Goal: Transaction & Acquisition: Purchase product/service

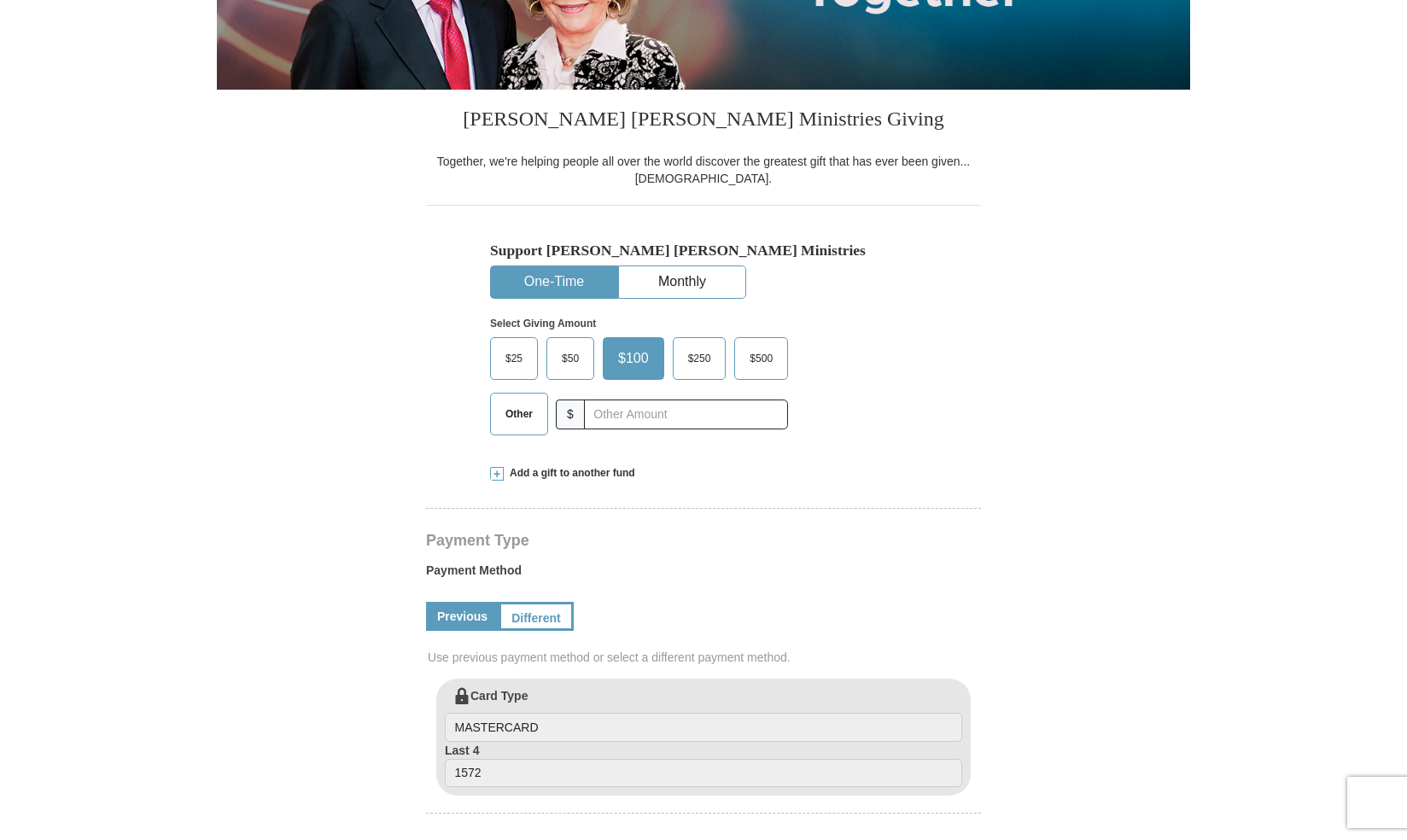
select select "[GEOGRAPHIC_DATA]"
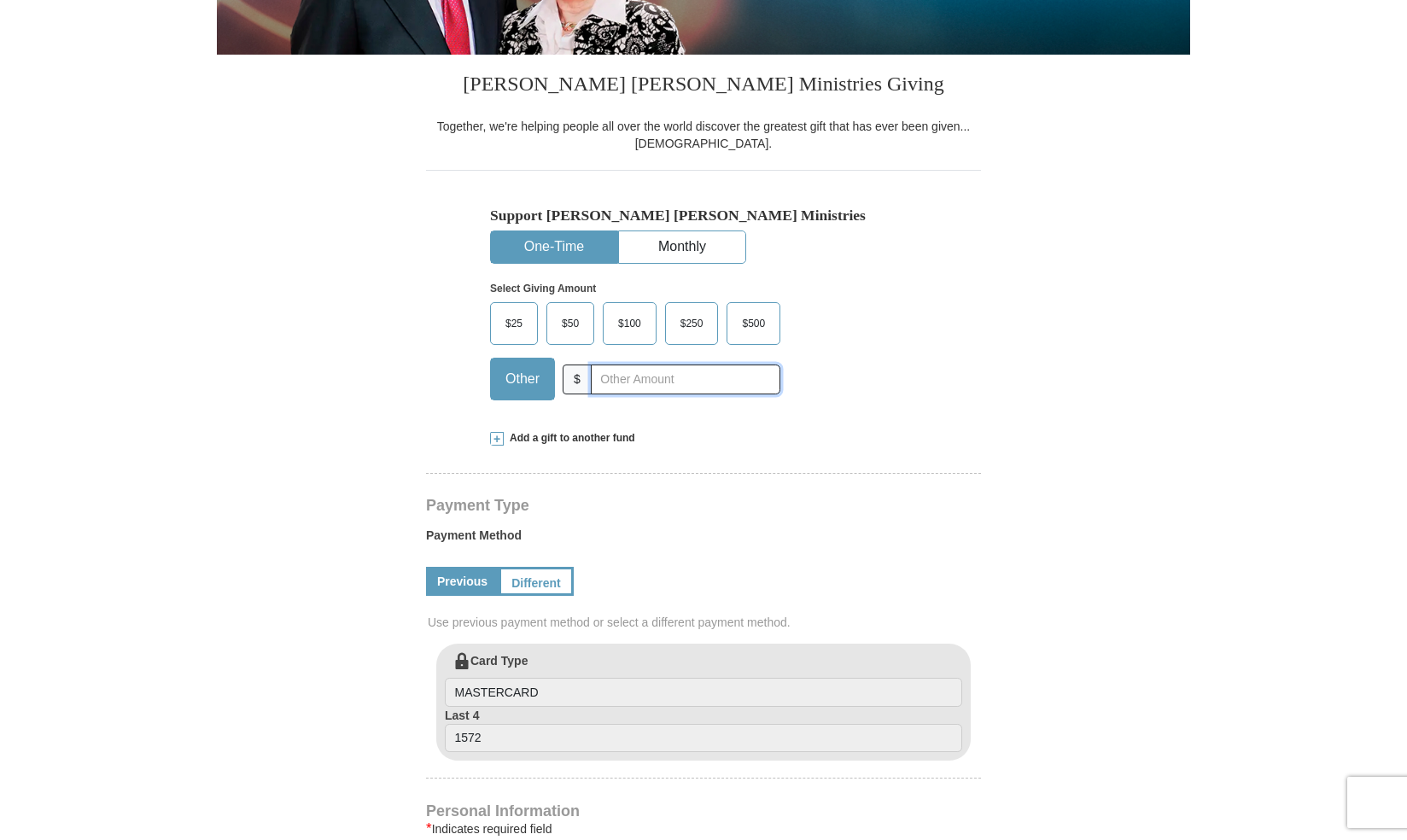
click at [602, 372] on input "text" at bounding box center [685, 379] width 189 height 30
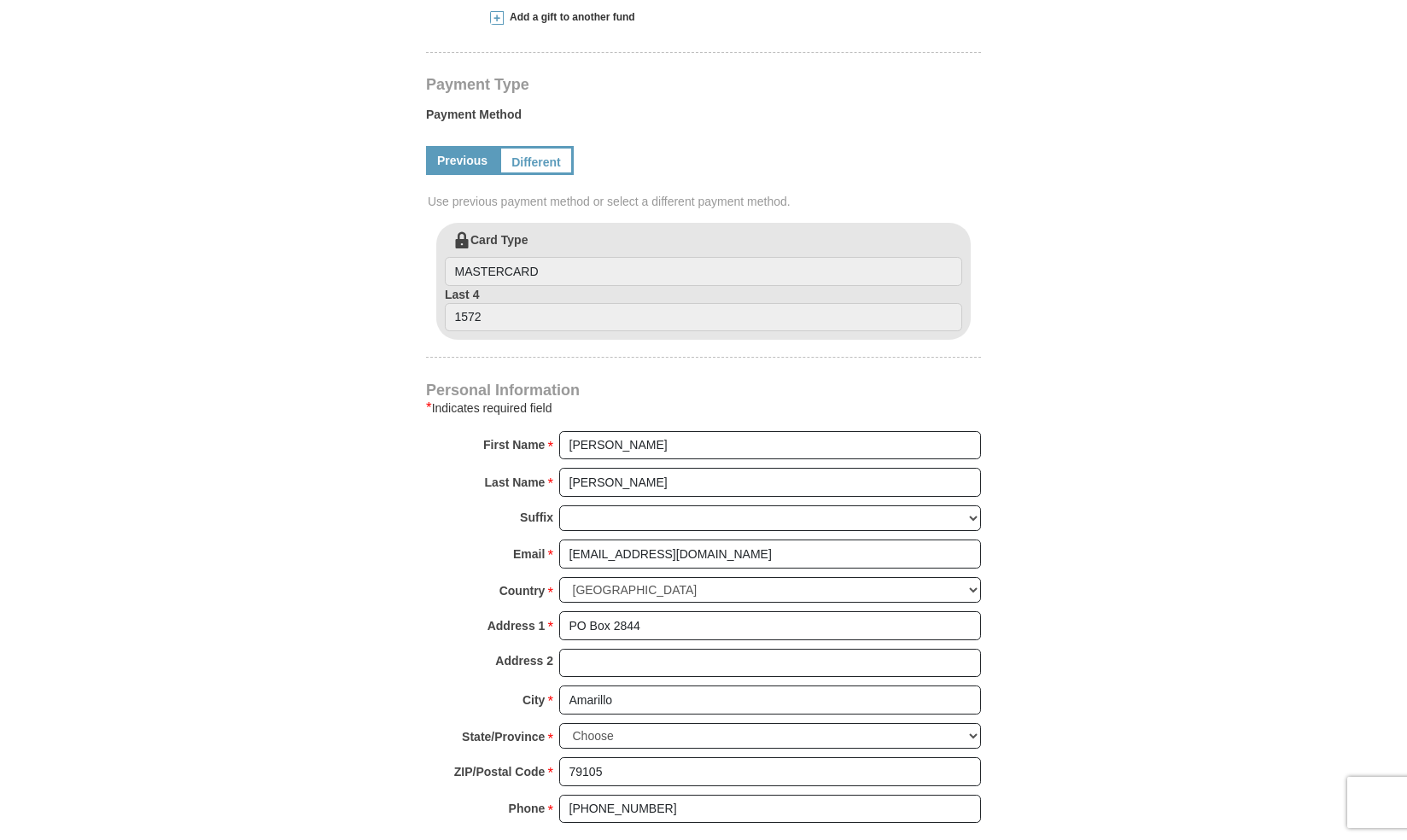
scroll to position [768, 0]
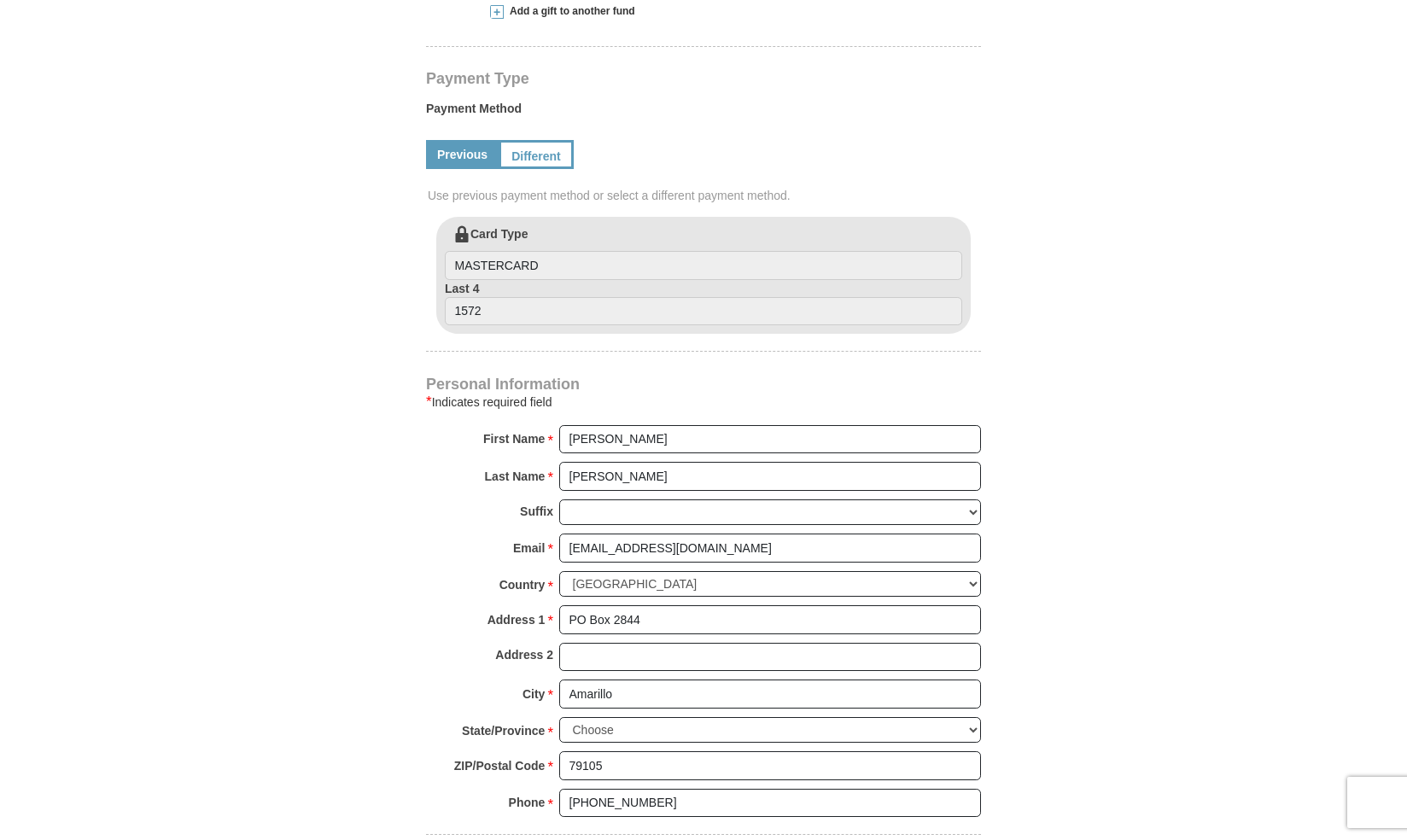
type input "182.00"
click at [331, 616] on form "[PERSON_NAME] [PERSON_NAME] Ministries Giving Together, we're helping people al…" at bounding box center [703, 219] width 973 height 1838
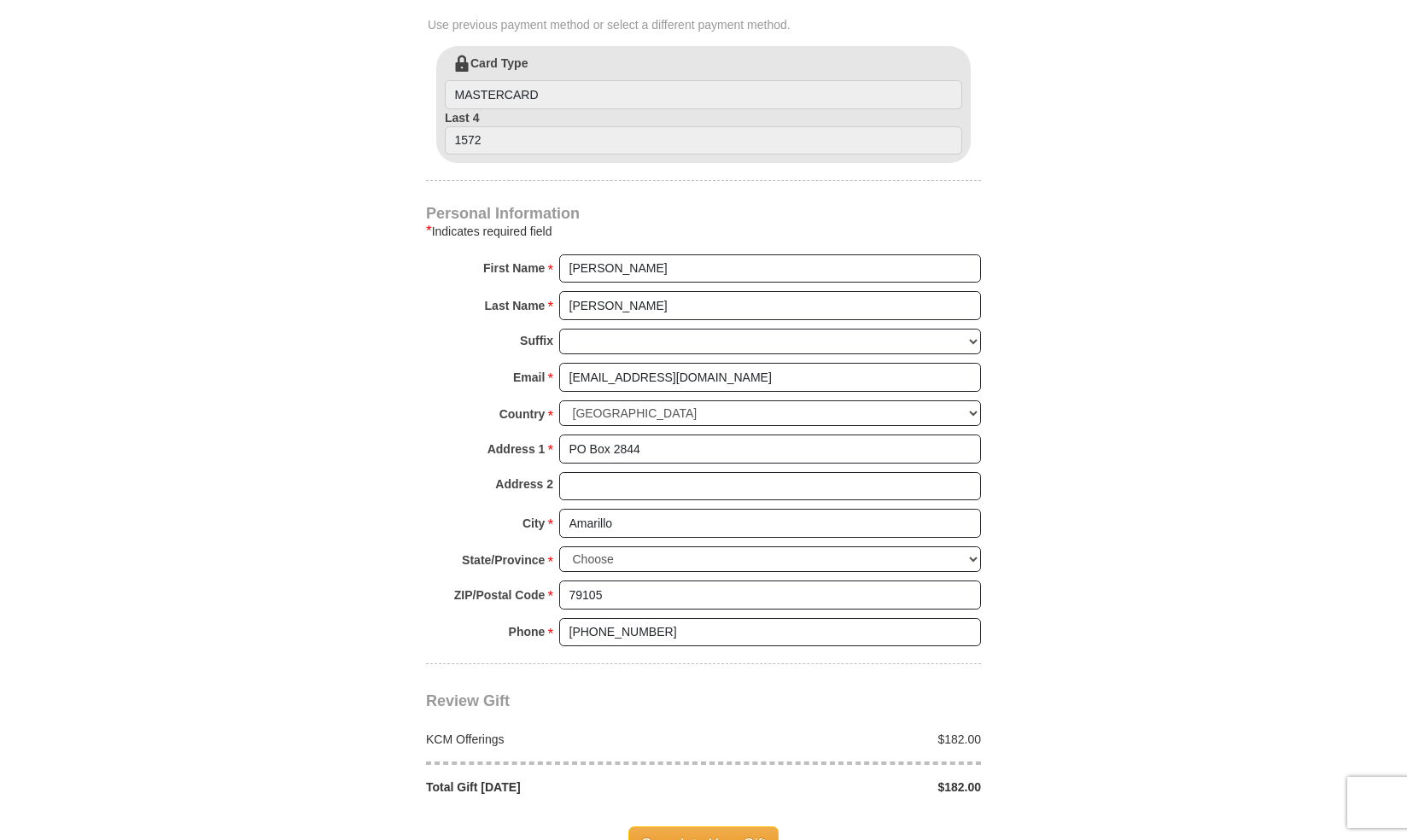
scroll to position [1195, 0]
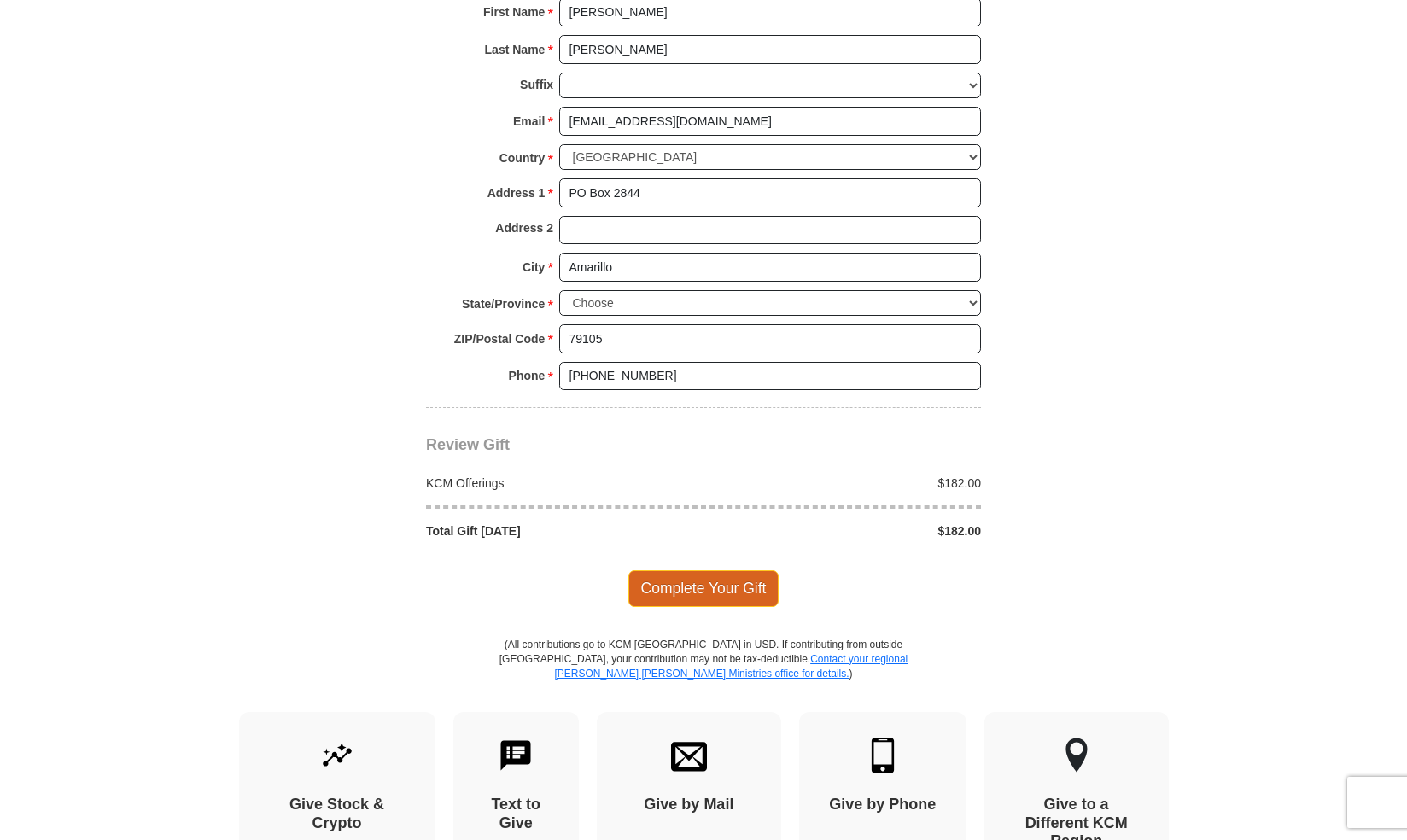
click at [722, 574] on span "Complete Your Gift" at bounding box center [703, 588] width 151 height 36
